Goal: Book appointment/travel/reservation

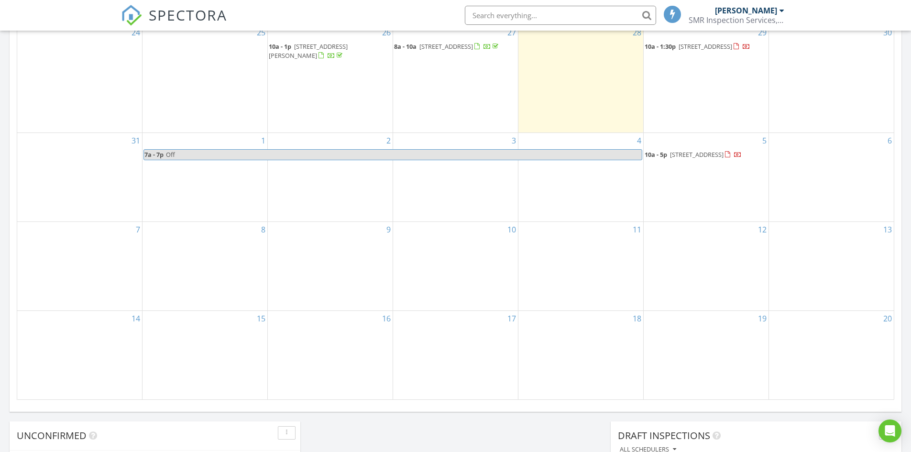
scroll to position [478, 0]
click at [204, 261] on div "8" at bounding box center [205, 265] width 125 height 88
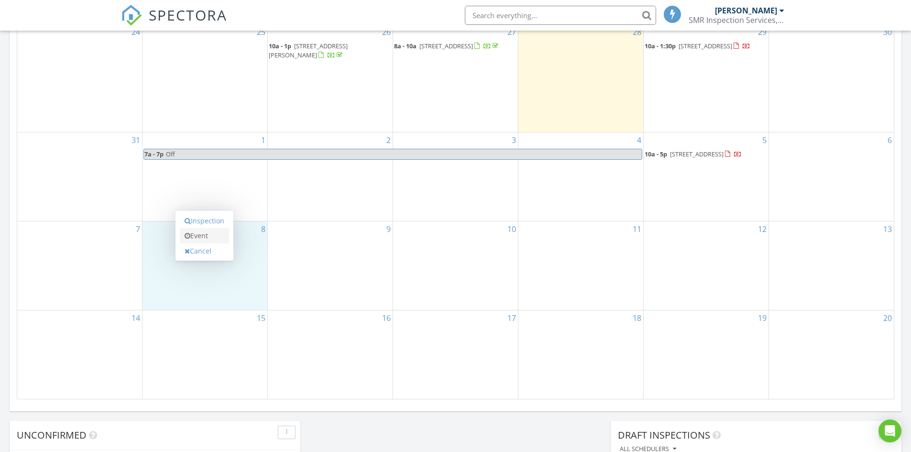
click at [202, 237] on link "Event" at bounding box center [204, 235] width 49 height 15
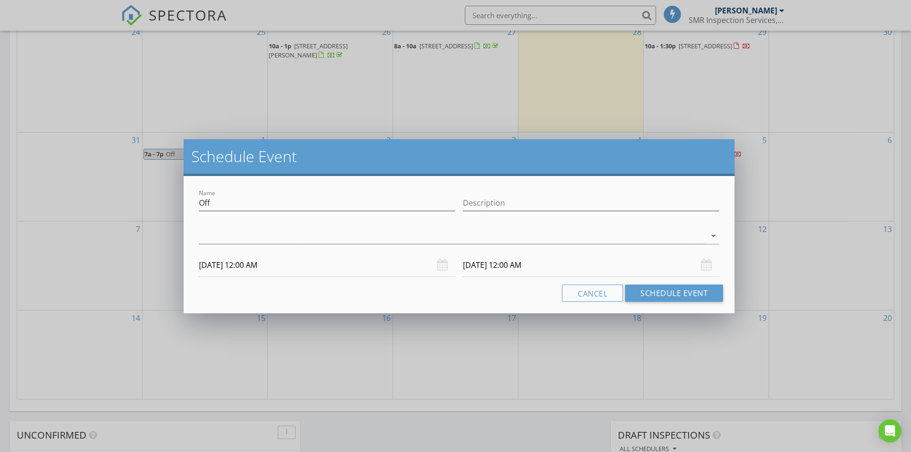
click at [292, 266] on input "[DATE] 12:00 AM" at bounding box center [327, 265] width 256 height 23
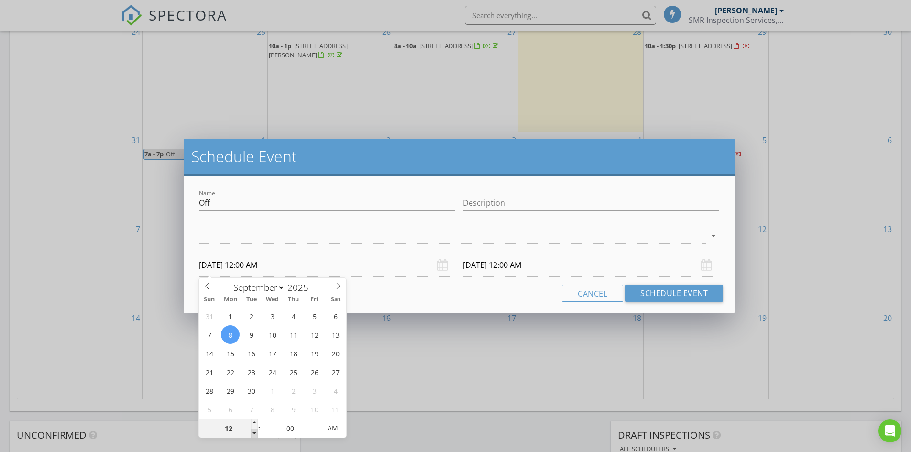
type input "11"
type input "[DATE] 11:00 PM"
click at [256, 433] on span at bounding box center [254, 434] width 7 height 10
type input "10"
type input "[DATE] 10:00 PM"
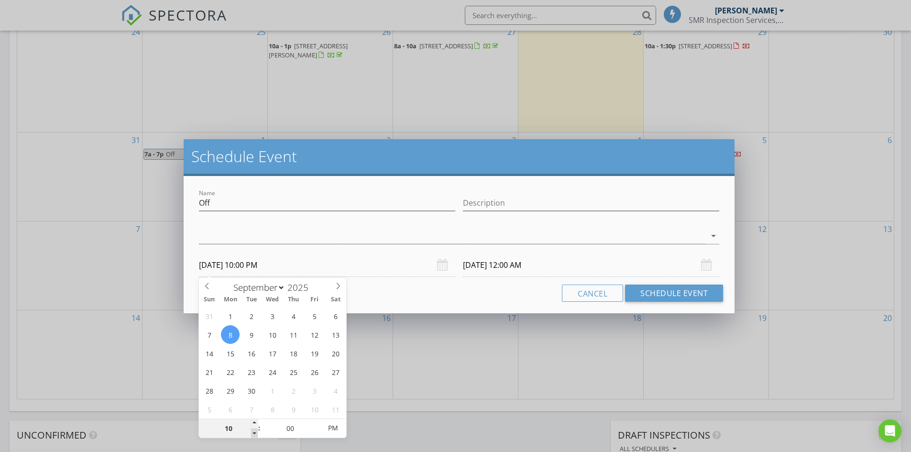
click at [256, 433] on span at bounding box center [254, 434] width 7 height 10
type input "09"
type input "[DATE] 9:00 PM"
click at [256, 433] on span at bounding box center [254, 434] width 7 height 10
type input "08"
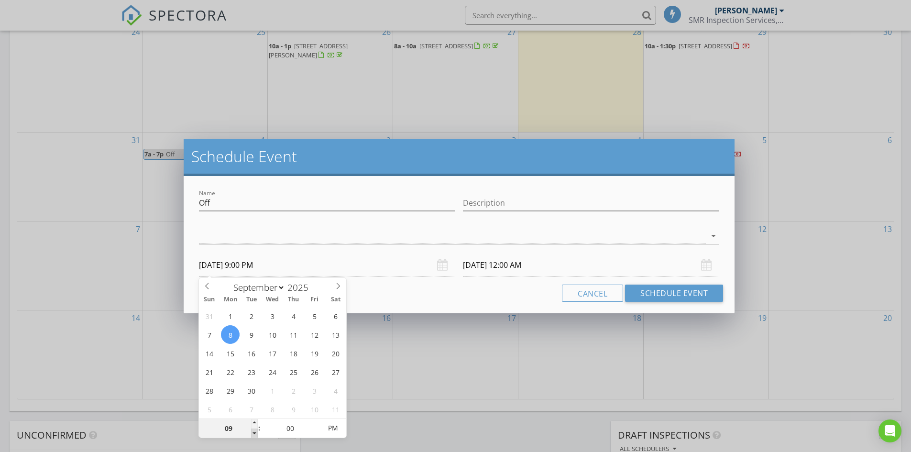
type input "[DATE] 8:00 PM"
click at [256, 433] on span at bounding box center [254, 434] width 7 height 10
type input "[DATE] 8:00 PM"
type input "07"
type input "[DATE] 7:00 PM"
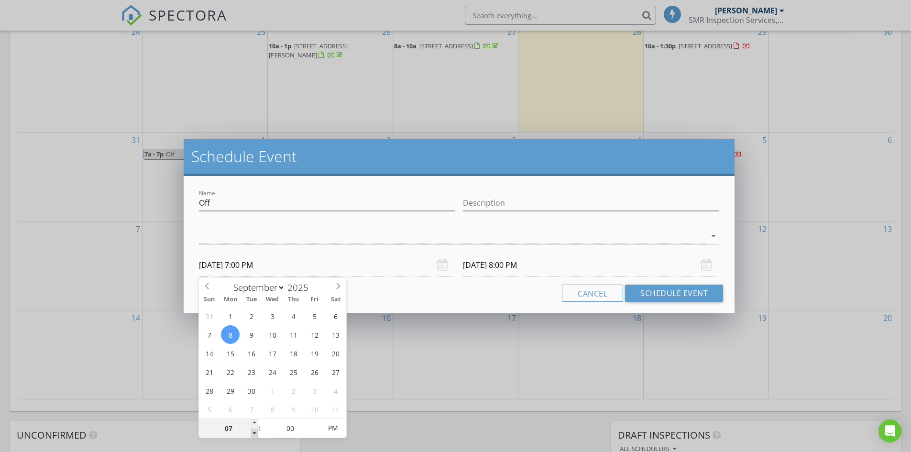
click at [256, 433] on span at bounding box center [254, 434] width 7 height 10
type input "[DATE] 7:00 PM"
type input "[DATE] 7:00 AM"
click at [332, 426] on span "PM" at bounding box center [333, 428] width 26 height 19
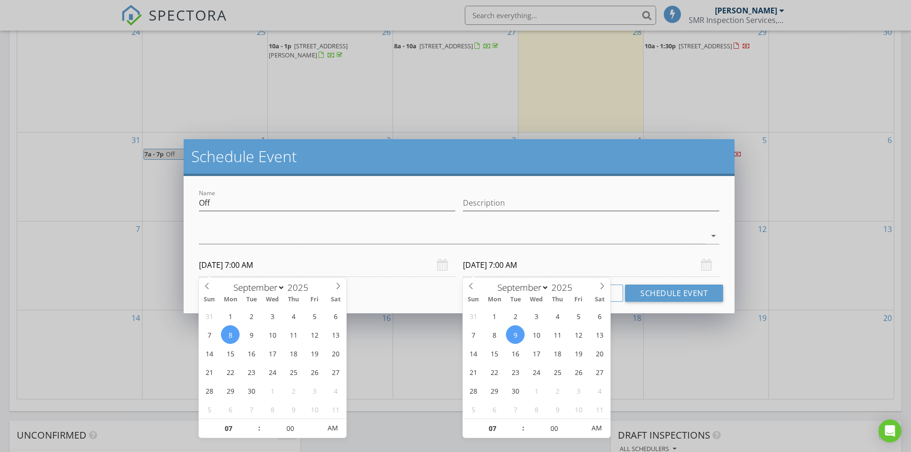
click at [525, 269] on input "[DATE] 7:00 AM" at bounding box center [591, 265] width 256 height 23
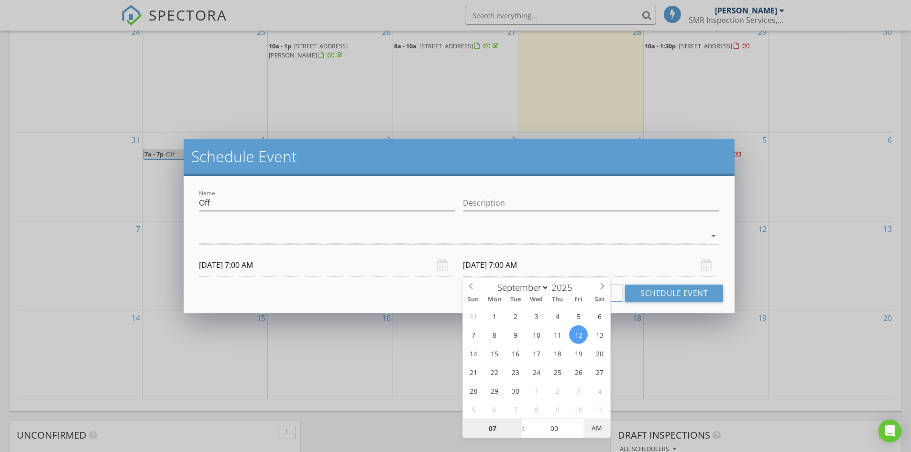
type input "[DATE] 7:00 PM"
click at [597, 430] on span "AM" at bounding box center [597, 428] width 26 height 19
click at [663, 235] on div at bounding box center [452, 236] width 507 height 16
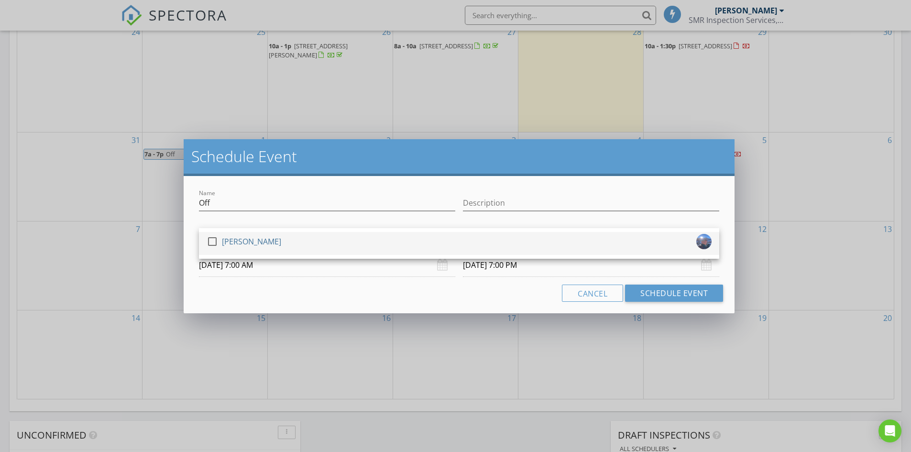
click at [212, 243] on div at bounding box center [212, 241] width 16 height 16
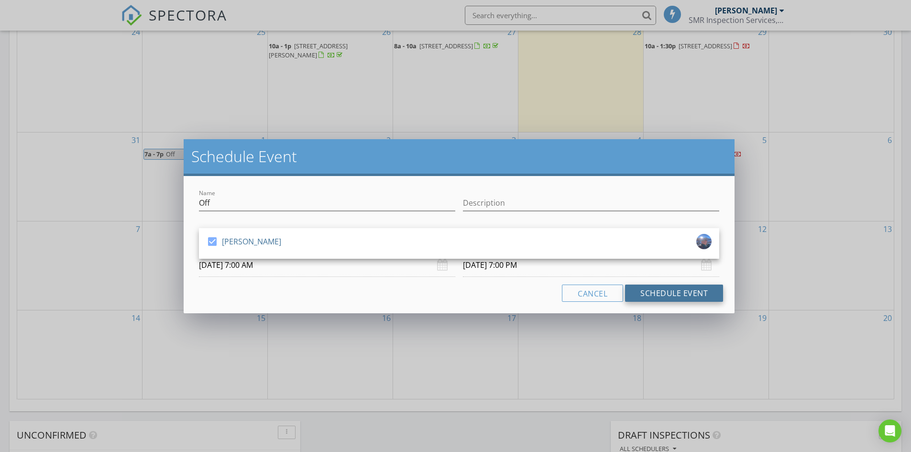
click at [653, 293] on button "Schedule Event" at bounding box center [674, 293] width 98 height 17
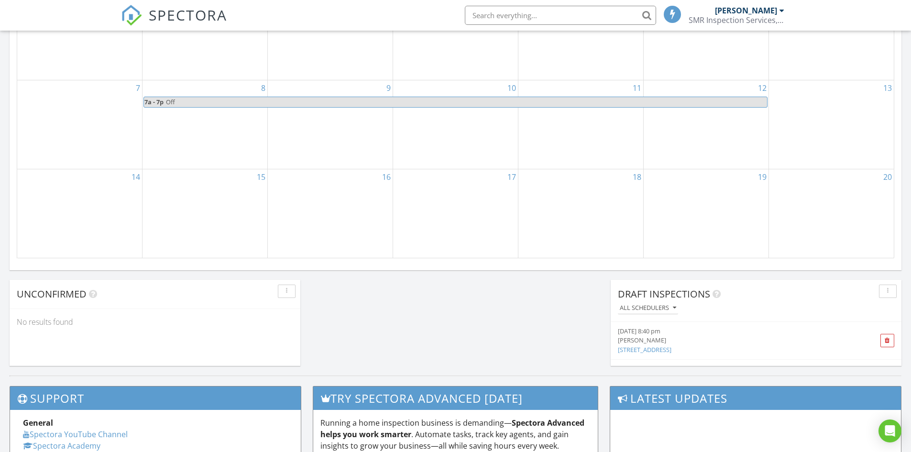
scroll to position [622, 0]
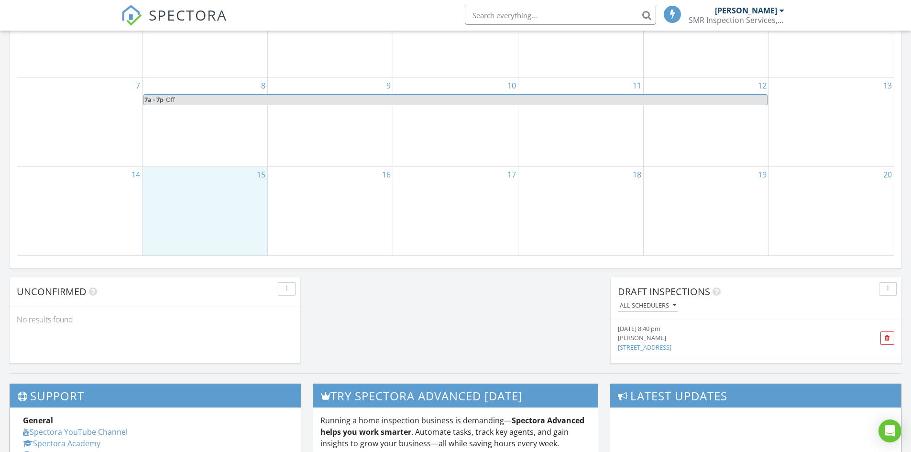
click at [206, 196] on div "15" at bounding box center [205, 211] width 125 height 88
click at [197, 172] on link "Event" at bounding box center [204, 171] width 49 height 15
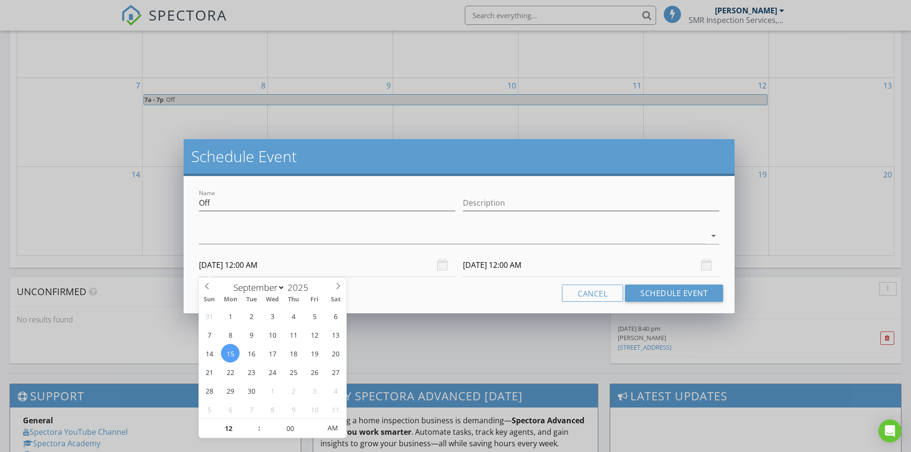
click at [277, 268] on input "[DATE] 12:00 AM" at bounding box center [327, 265] width 256 height 23
type input "01"
type input "[DATE] 1:00 AM"
click at [255, 423] on span at bounding box center [254, 424] width 7 height 10
type input "02"
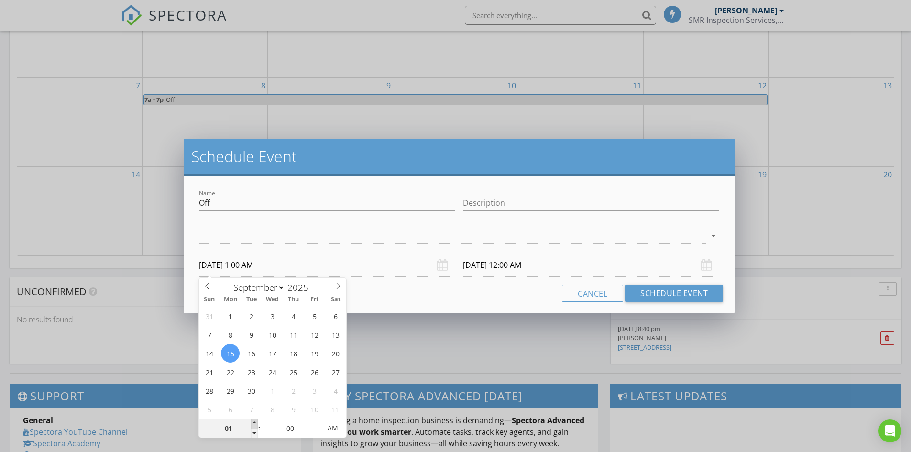
type input "[DATE] 2:00 AM"
click at [255, 423] on span at bounding box center [254, 424] width 7 height 10
type input "03"
type input "[DATE] 3:00 AM"
click at [255, 423] on span at bounding box center [254, 424] width 7 height 10
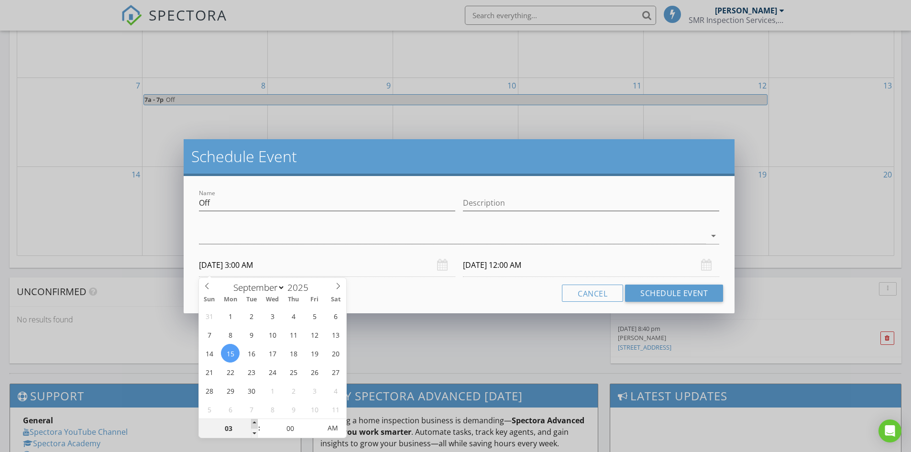
type input "04"
type input "[DATE] 4:00 AM"
click at [255, 423] on span at bounding box center [254, 424] width 7 height 10
type input "05"
type input "[DATE] 5:00 AM"
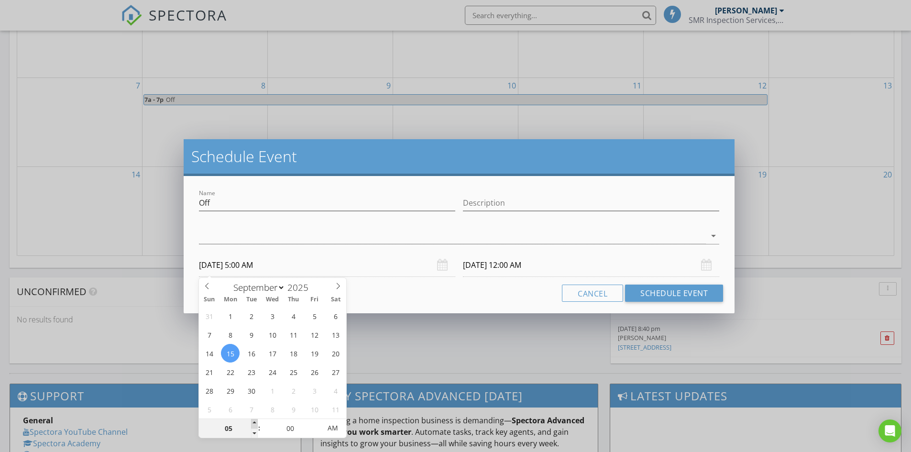
click at [255, 423] on span at bounding box center [254, 424] width 7 height 10
type input "06"
type input "[DATE] 6:00 AM"
click at [255, 423] on span at bounding box center [254, 424] width 7 height 10
type input "[DATE] 6:00 AM"
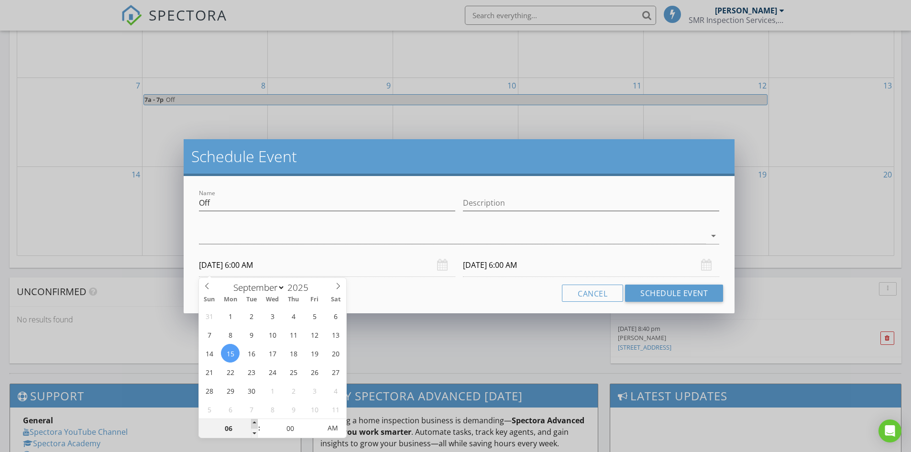
type input "07"
type input "[DATE] 7:00 AM"
click at [255, 423] on span at bounding box center [254, 424] width 7 height 10
click at [418, 241] on div at bounding box center [452, 236] width 507 height 16
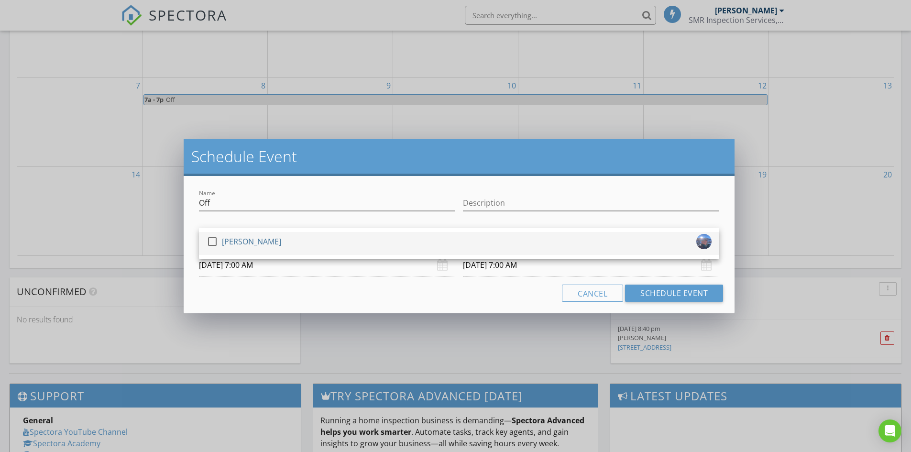
click at [223, 246] on div "[PERSON_NAME]" at bounding box center [251, 241] width 59 height 15
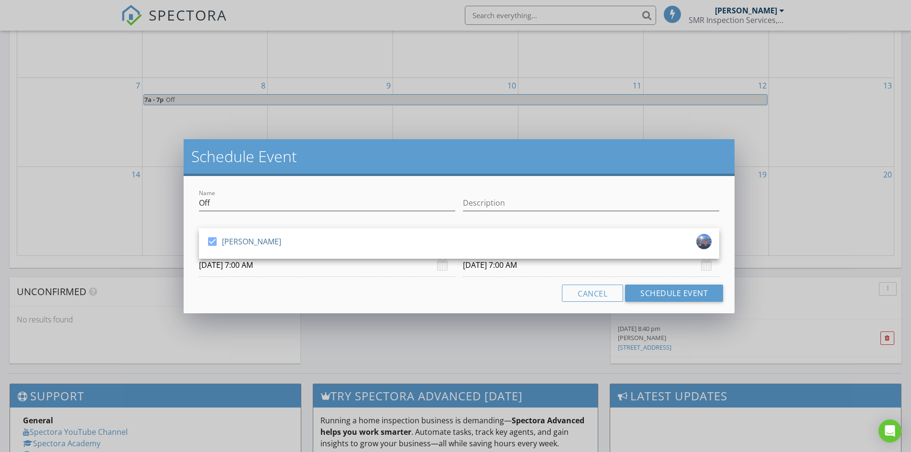
click at [555, 267] on input "[DATE] 7:00 AM" at bounding box center [591, 265] width 256 height 23
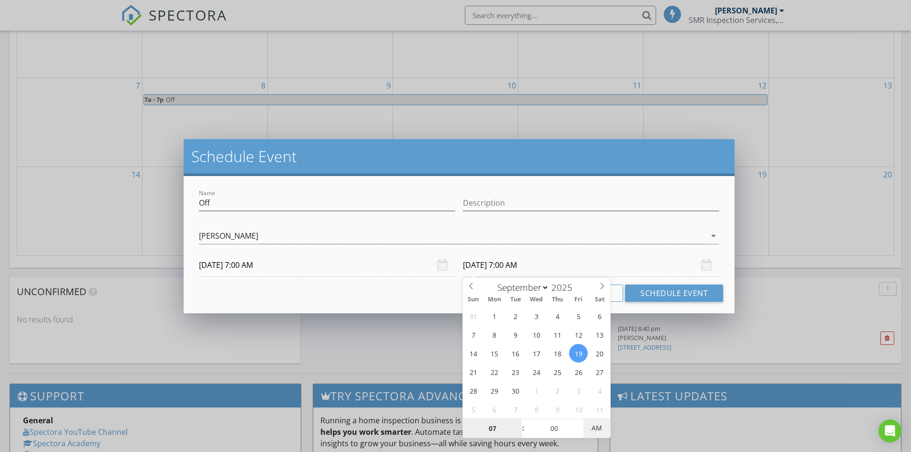
type input "[DATE] 7:00 PM"
click at [603, 431] on span "PM" at bounding box center [597, 428] width 26 height 19
click at [667, 291] on button "Schedule Event" at bounding box center [674, 293] width 98 height 17
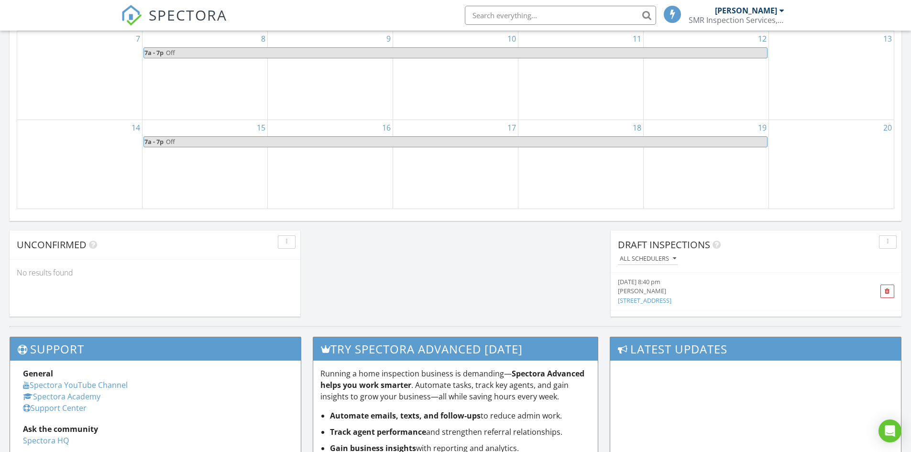
scroll to position [670, 0]
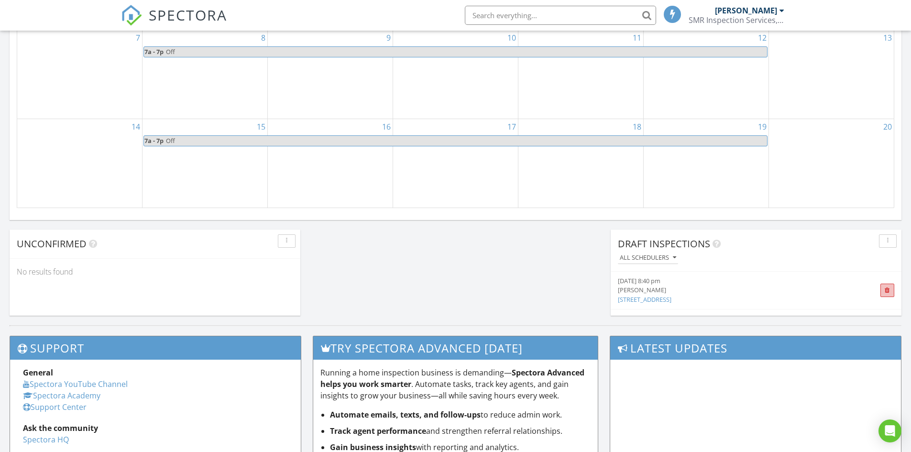
click at [885, 289] on span at bounding box center [887, 290] width 5 height 6
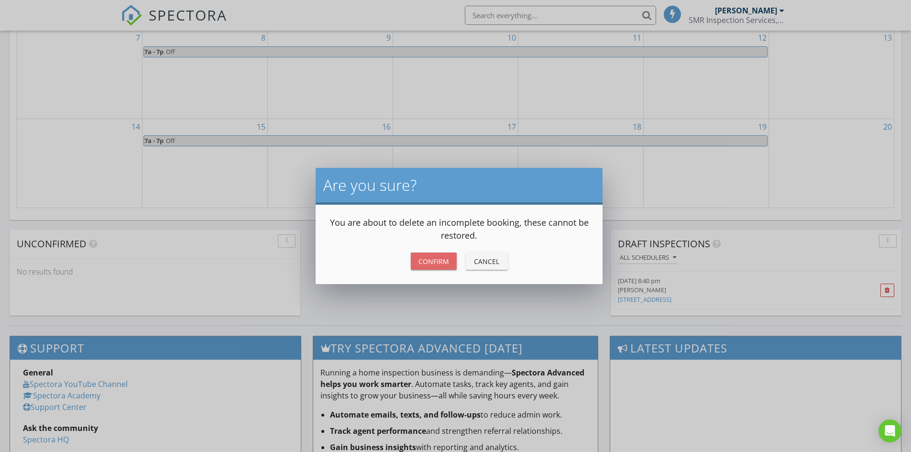
click at [432, 261] on div "Confirm" at bounding box center [434, 261] width 31 height 10
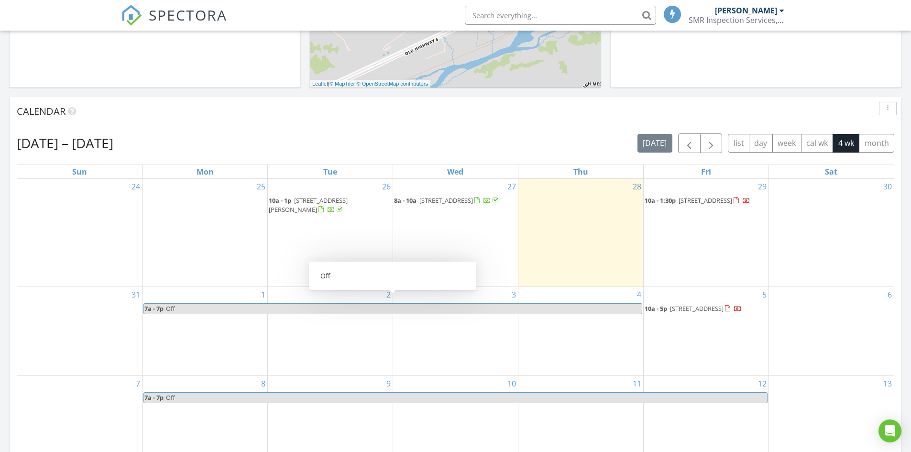
scroll to position [383, 0]
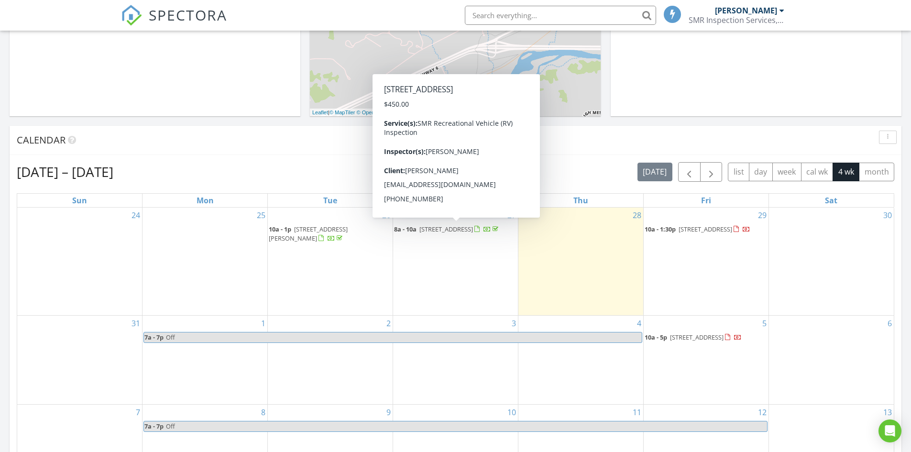
scroll to position [191, 0]
